Goal: Answer question/provide support: Share knowledge or assist other users

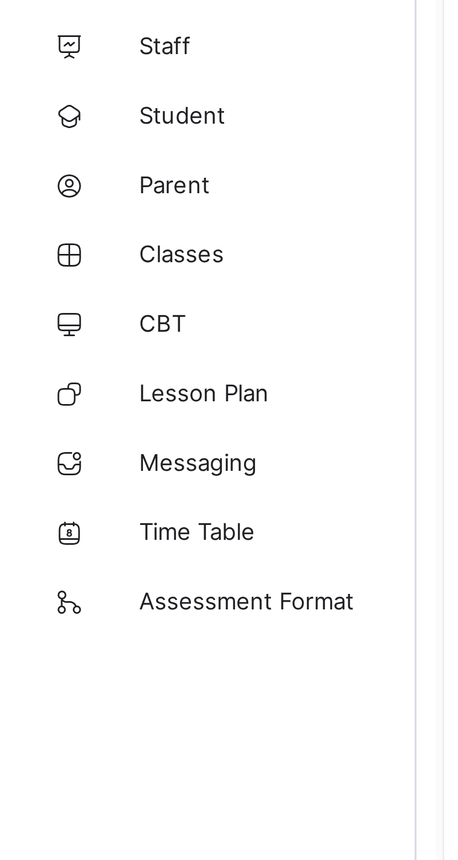
click at [62, 133] on span "Parent" at bounding box center [88, 132] width 88 height 9
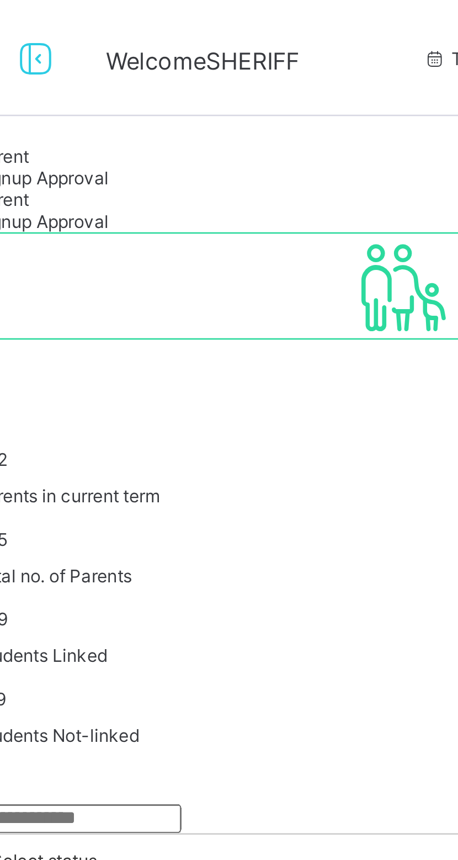
click at [183, 72] on span "Signup Approval" at bounding box center [157, 67] width 51 height 8
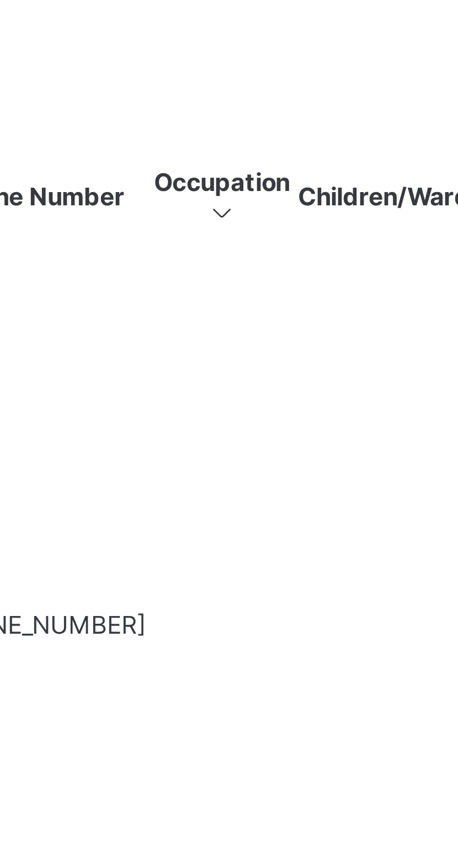
click at [356, 140] on span "Resume" at bounding box center [343, 135] width 25 height 8
